Goal: Complete application form

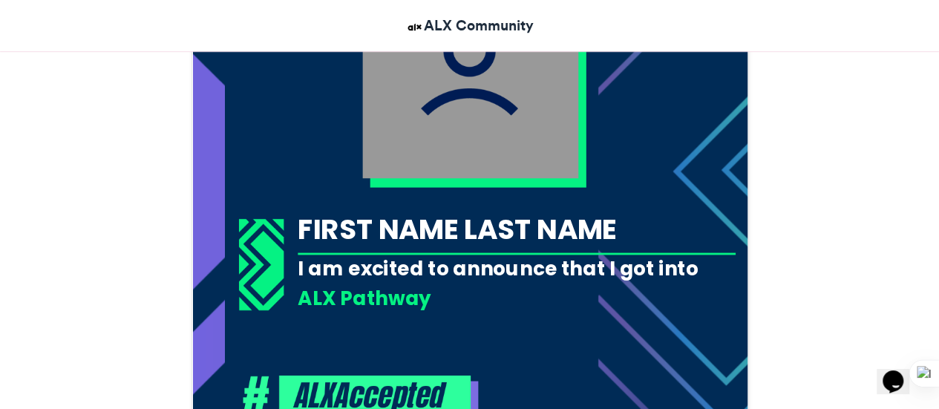
scroll to position [580, 0]
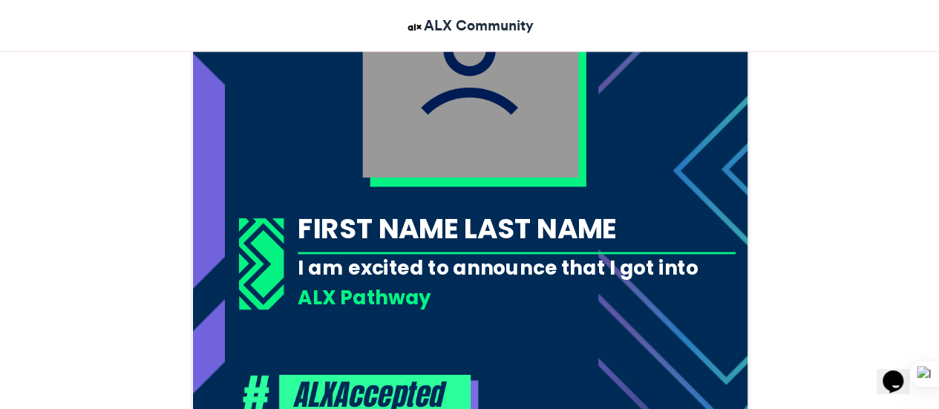
click at [511, 217] on div "FIRST NAME LAST NAME" at bounding box center [517, 228] width 438 height 39
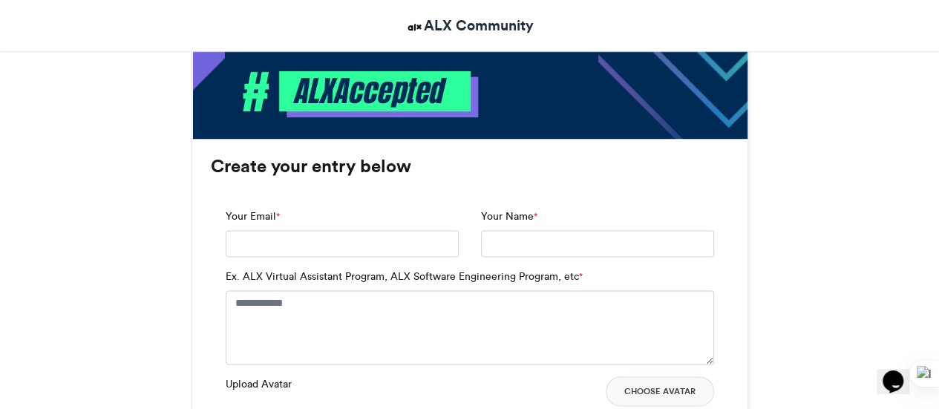
scroll to position [885, 0]
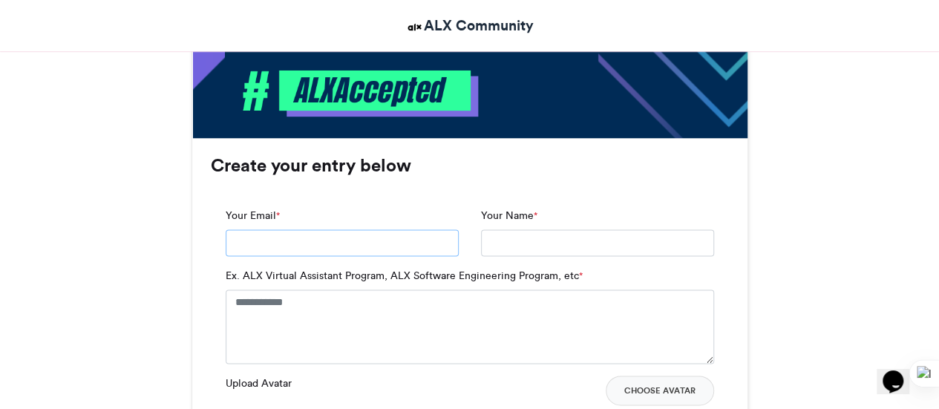
click at [399, 249] on input "Your Email *" at bounding box center [342, 242] width 233 height 27
type input "**********"
click at [342, 293] on textarea "Ex. ALX Virtual Assistant Program, ALX Software Engineering Program, etc *" at bounding box center [470, 326] width 488 height 74
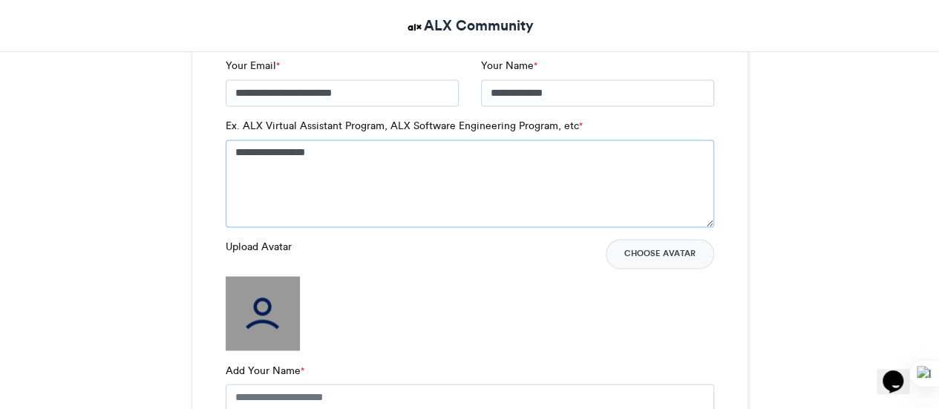
scroll to position [1059, 0]
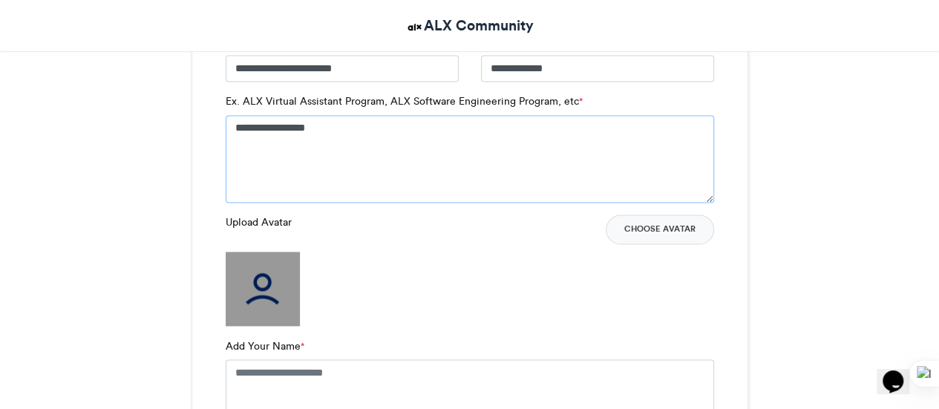
type textarea "**********"
click at [272, 294] on img at bounding box center [263, 289] width 74 height 74
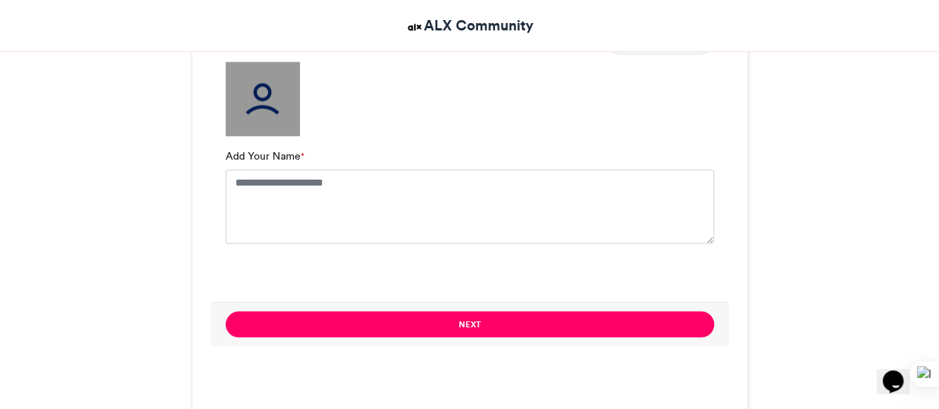
scroll to position [1225, 0]
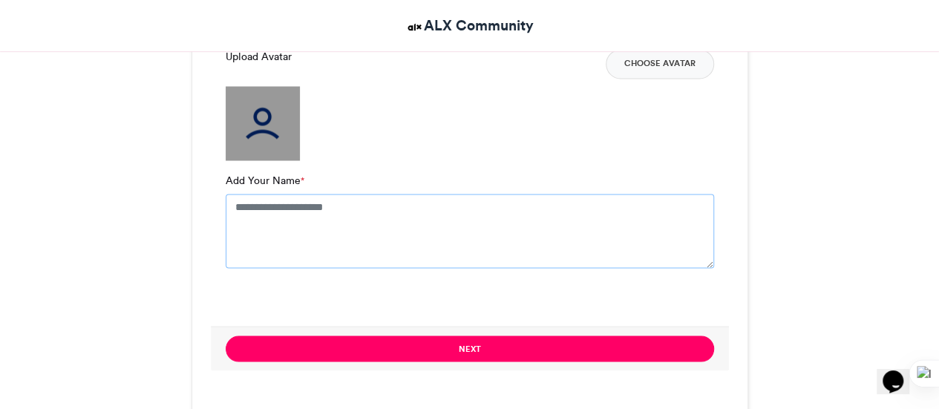
click at [420, 229] on textarea "Add Your Name *" at bounding box center [470, 231] width 488 height 74
type textarea "**********"
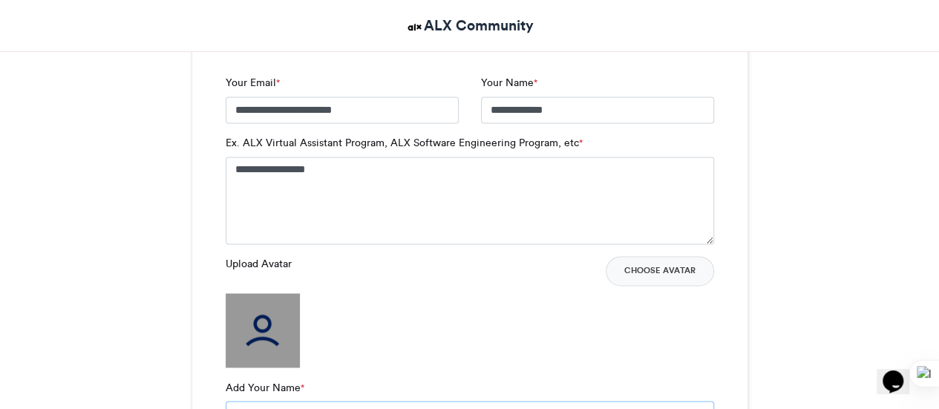
scroll to position [993, 0]
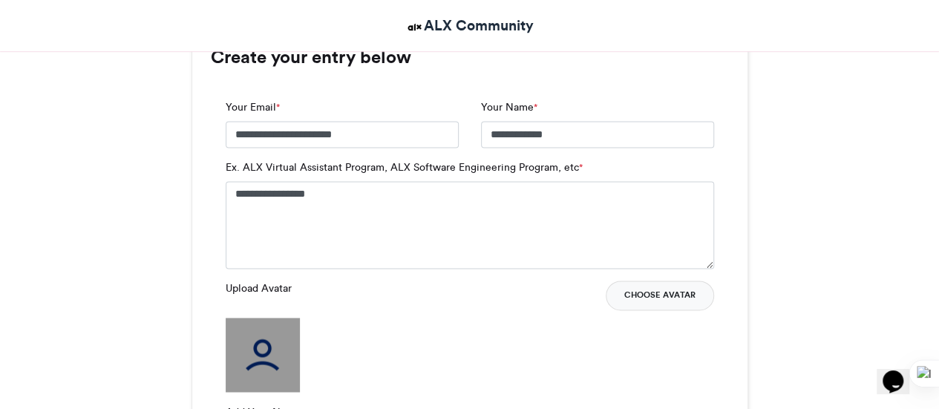
click at [667, 298] on button "Choose Avatar" at bounding box center [660, 296] width 108 height 30
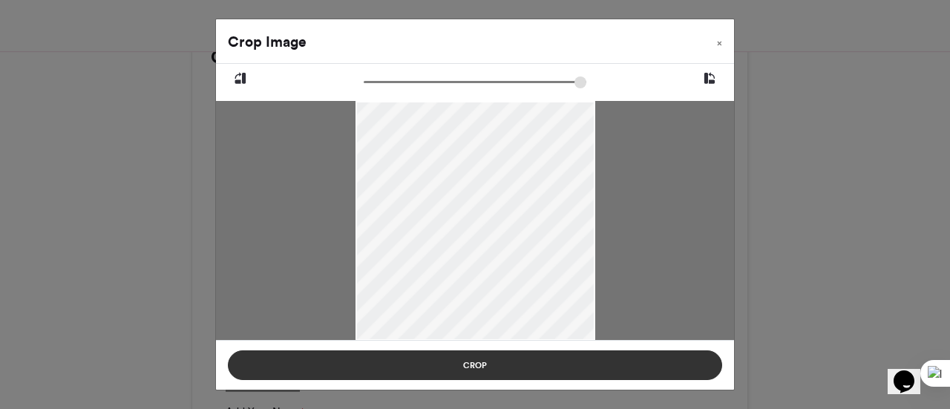
click at [478, 370] on button "Crop" at bounding box center [475, 365] width 494 height 30
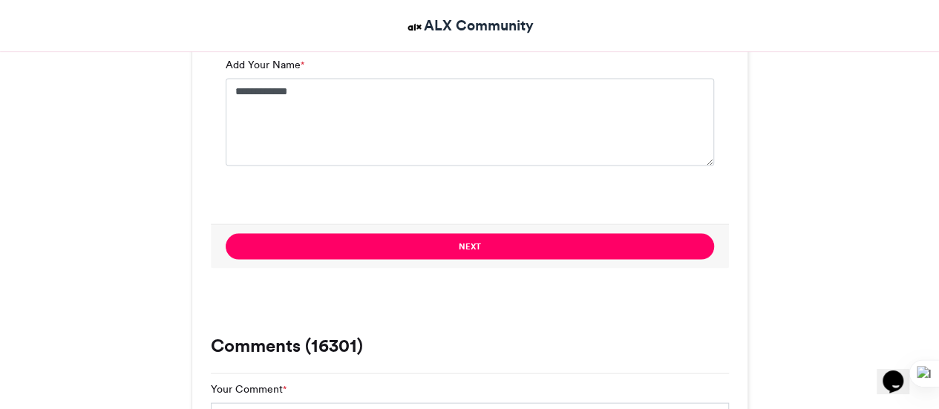
scroll to position [1341, 0]
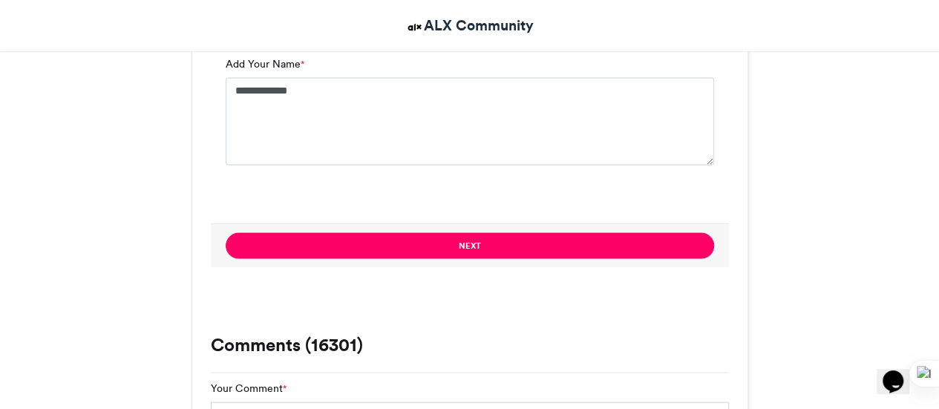
click at [386, 265] on div "Next" at bounding box center [470, 245] width 518 height 45
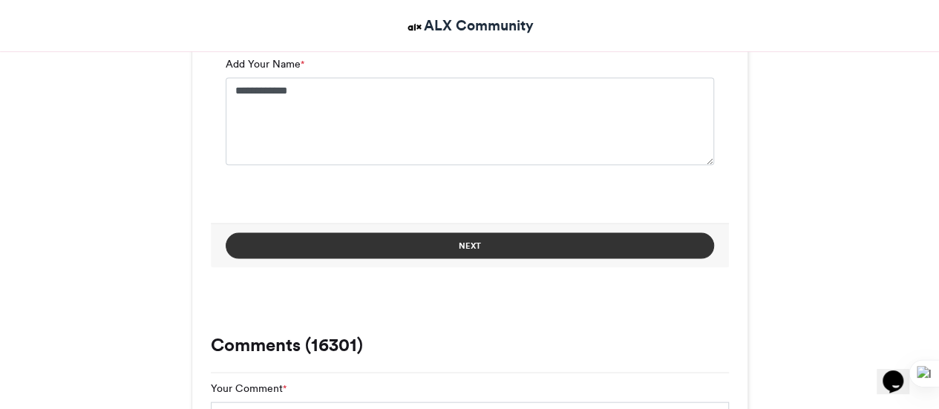
click at [386, 249] on button "Next" at bounding box center [470, 245] width 488 height 26
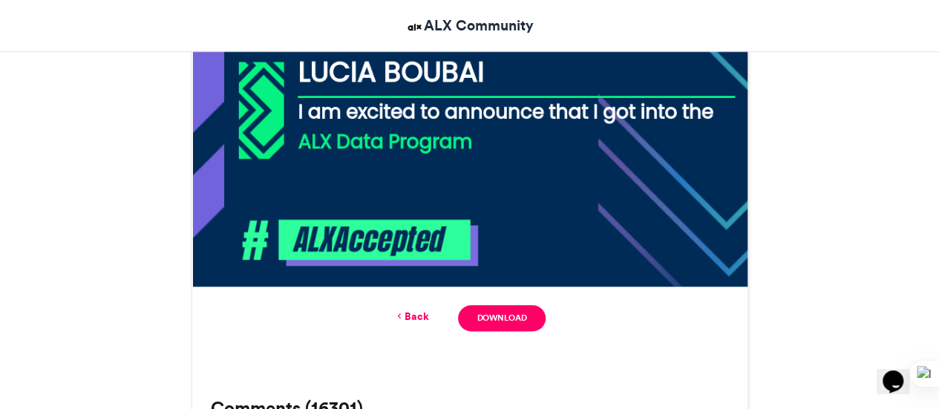
scroll to position [740, 0]
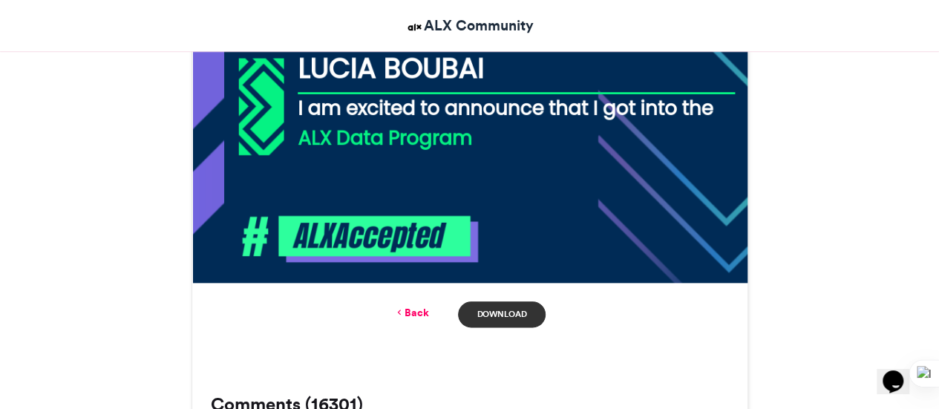
click at [526, 318] on link "Download" at bounding box center [501, 314] width 87 height 26
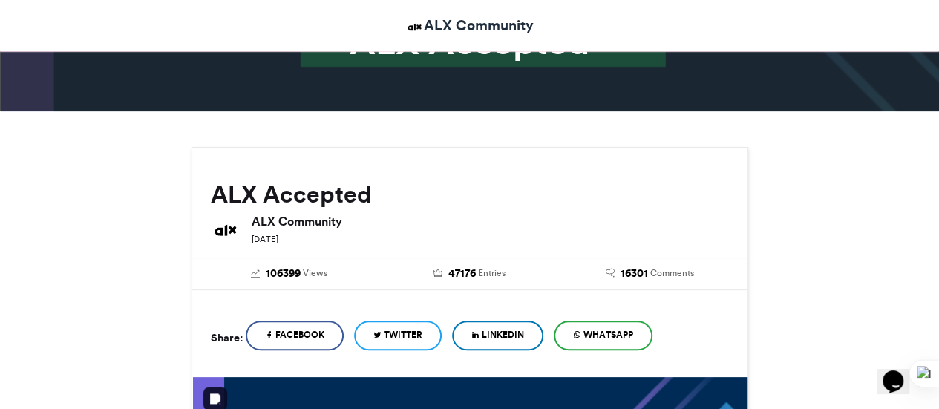
scroll to position [0, 0]
